Goal: Information Seeking & Learning: Learn about a topic

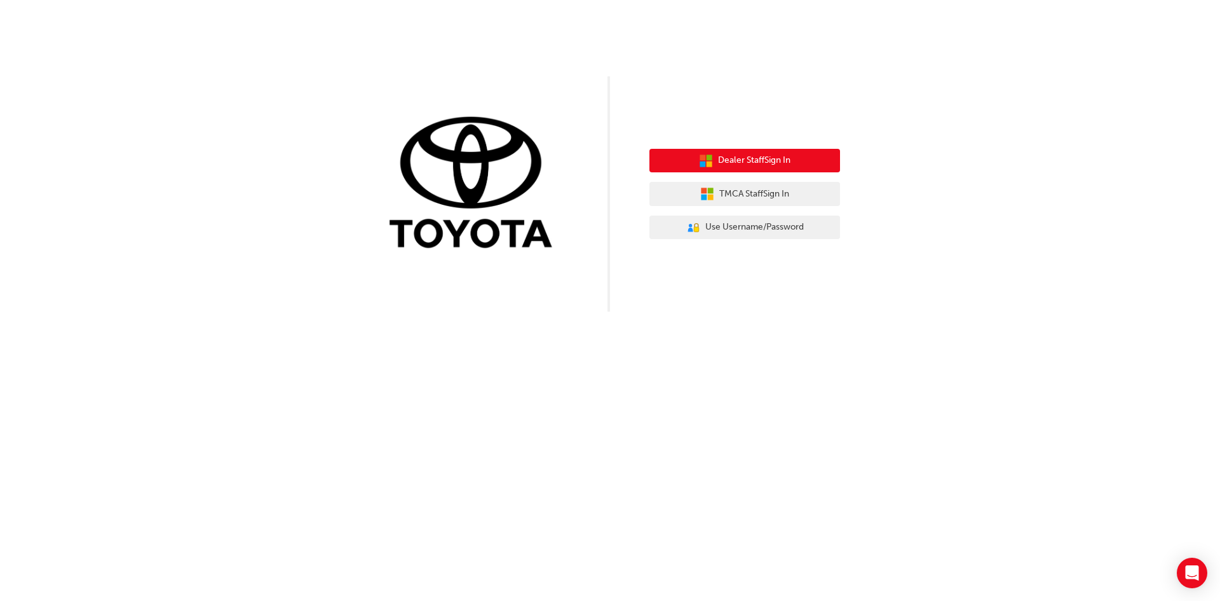
click at [733, 161] on span "Dealer Staff Sign In" at bounding box center [754, 160] width 72 height 15
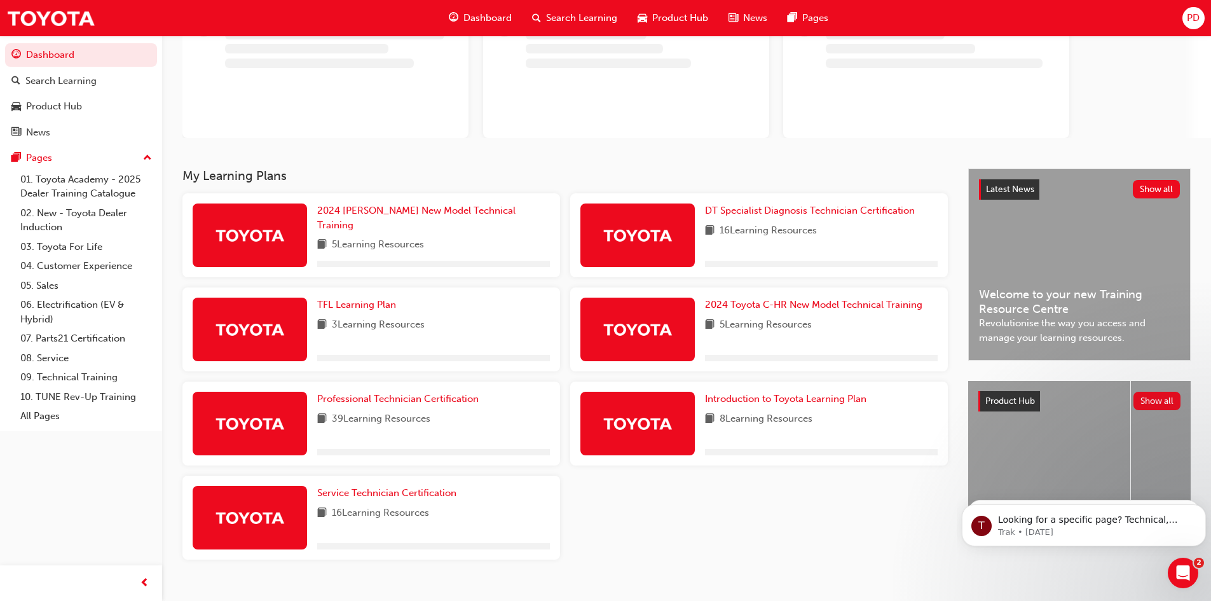
scroll to position [127, 0]
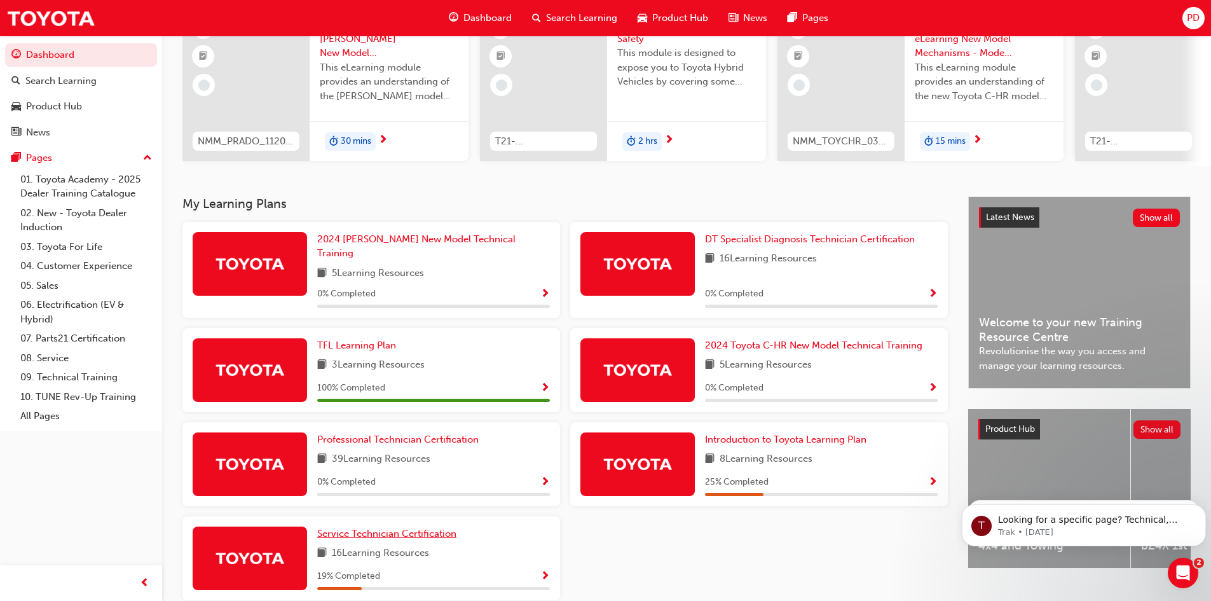
click at [424, 527] on span "Service Technician Certification" at bounding box center [386, 532] width 139 height 11
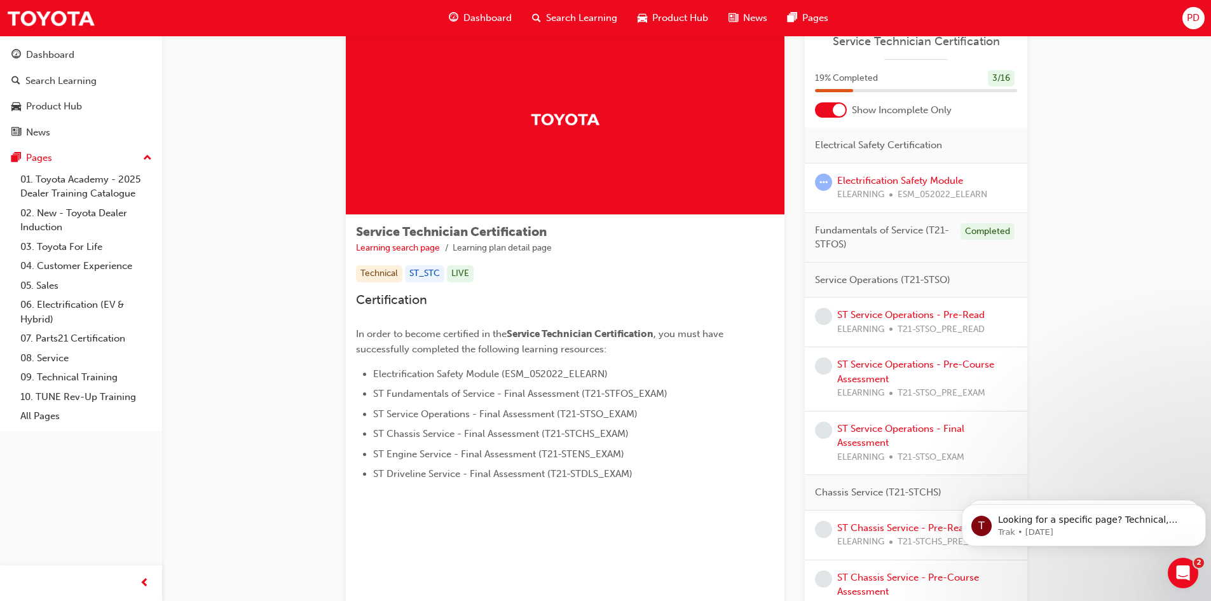
scroll to position [64, 0]
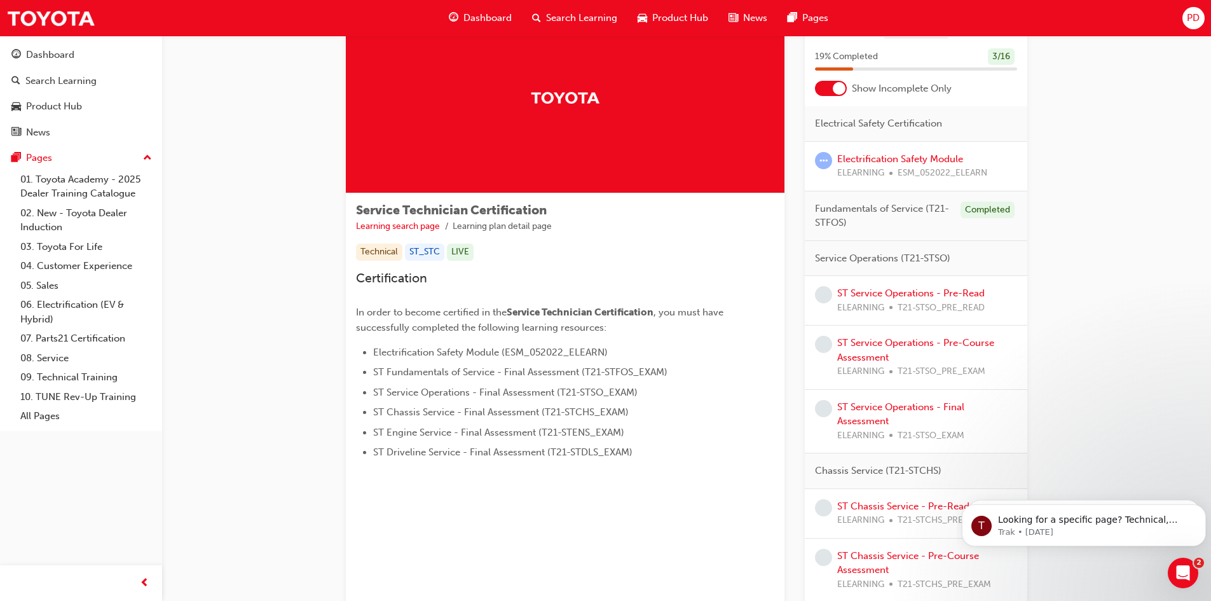
click at [832, 84] on div at bounding box center [831, 88] width 32 height 15
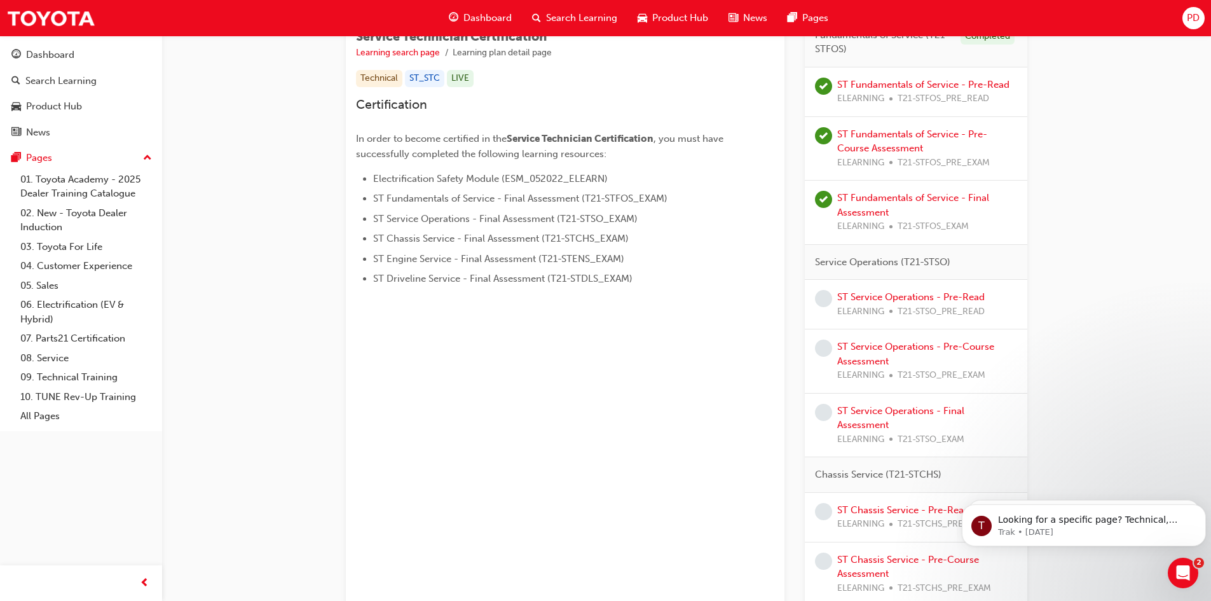
scroll to position [254, 0]
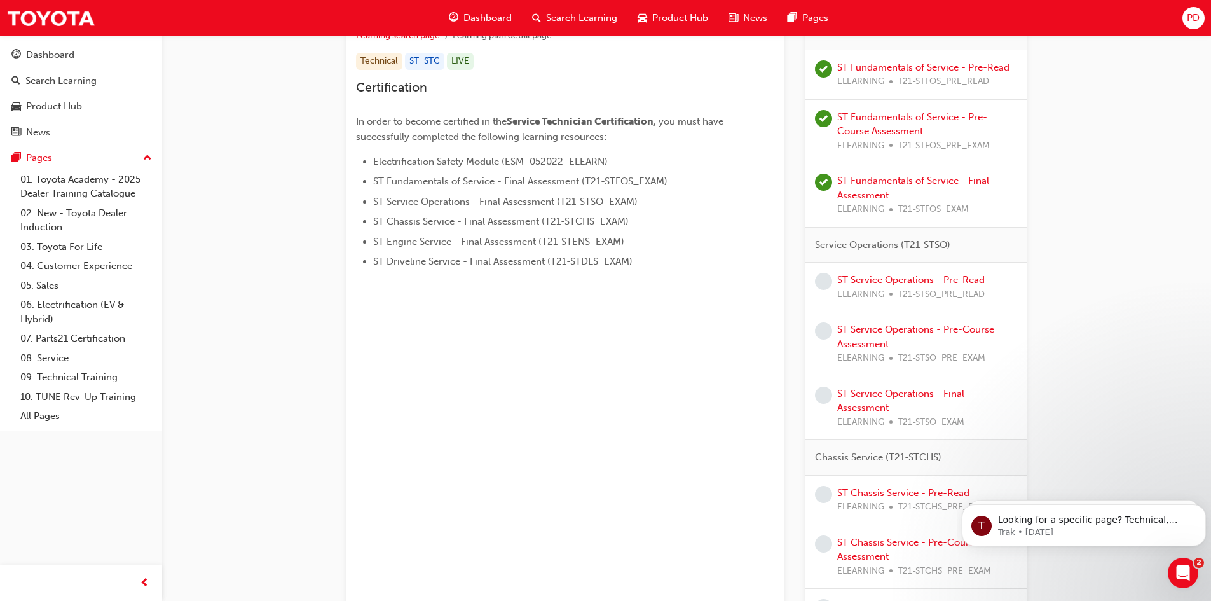
click at [887, 284] on link "ST Service Operations - Pre-Read" at bounding box center [910, 279] width 147 height 11
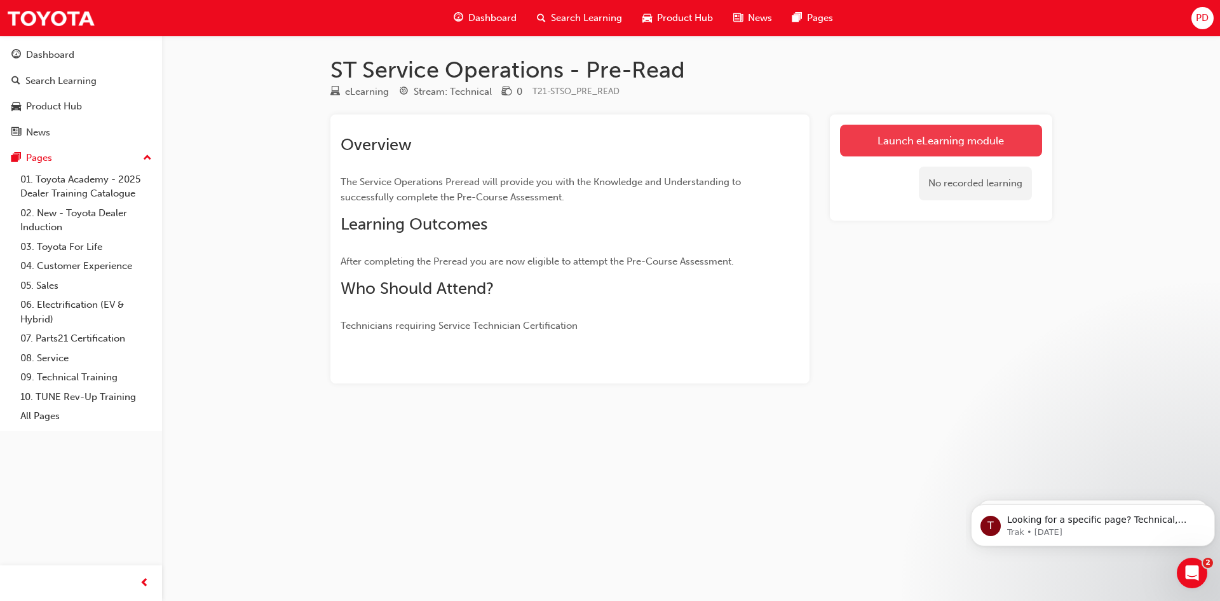
click at [865, 140] on link "Launch eLearning module" at bounding box center [941, 141] width 202 height 32
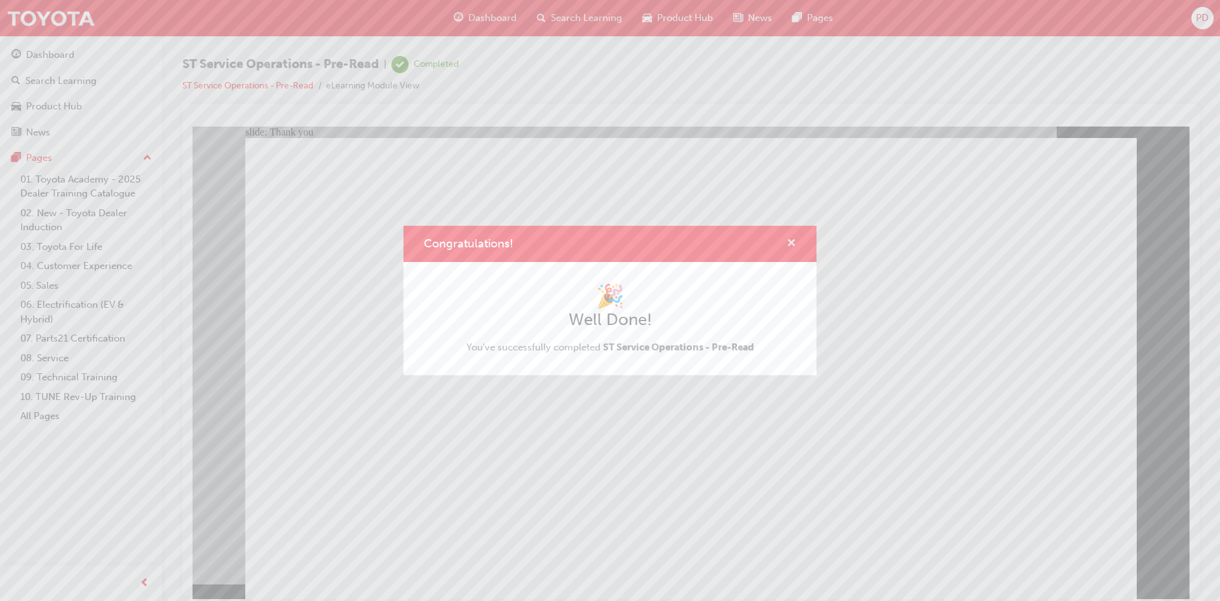
drag, startPoint x: 788, startPoint y: 240, endPoint x: 596, endPoint y: 114, distance: 229.9
click at [788, 240] on span "cross-icon" at bounding box center [792, 243] width 10 height 11
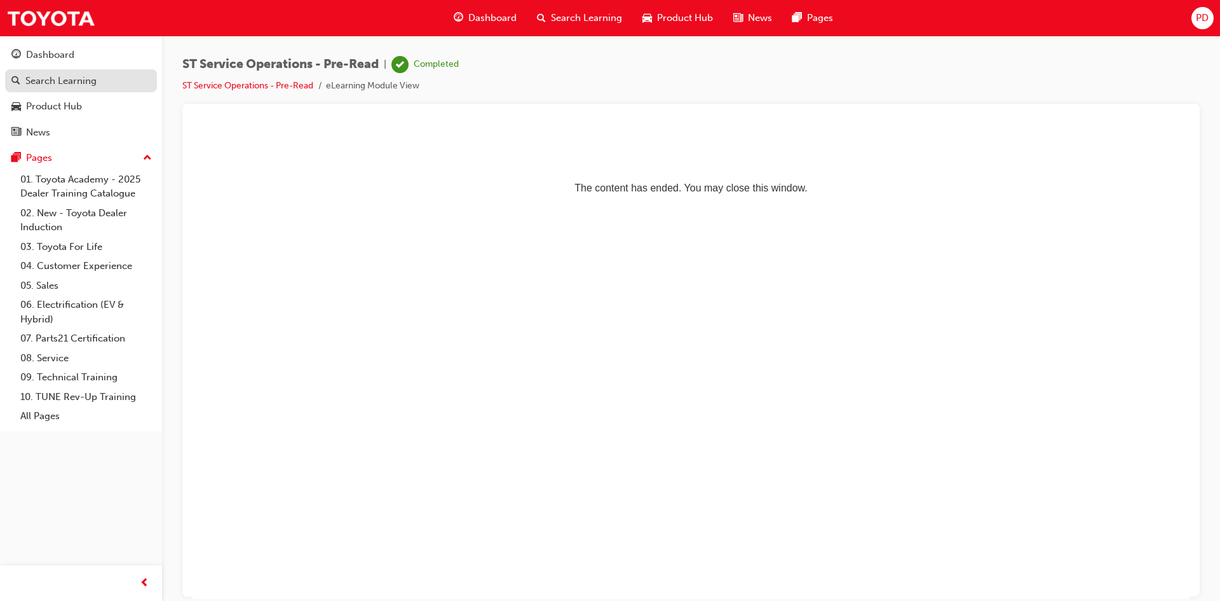
click at [58, 81] on div "Search Learning" at bounding box center [60, 81] width 71 height 15
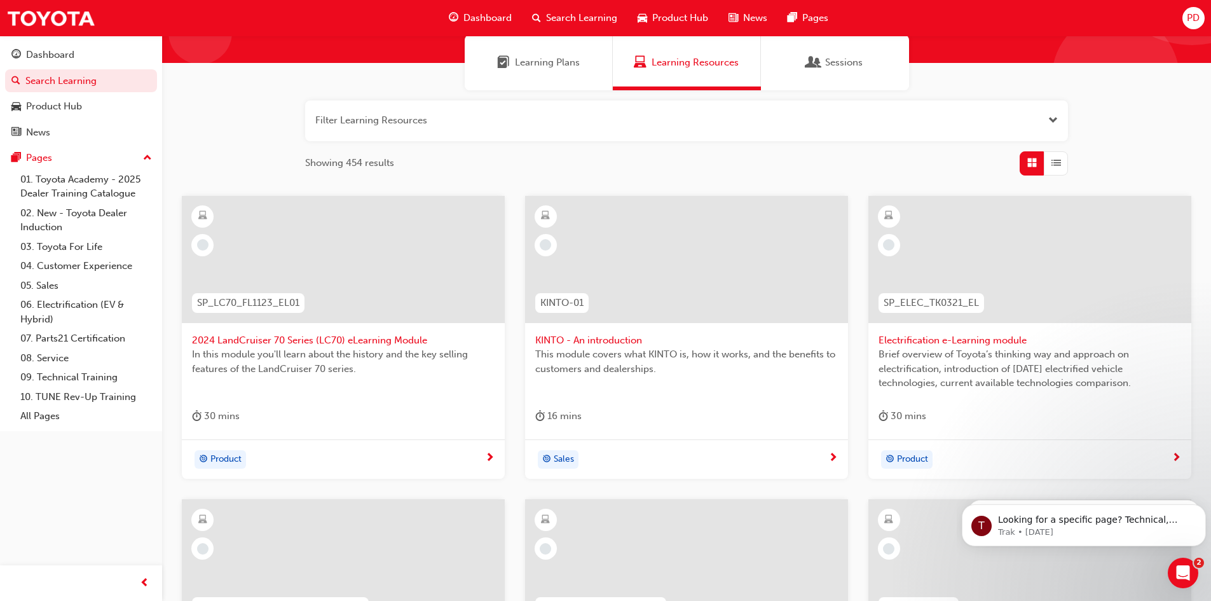
scroll to position [191, 0]
